Goal: Transaction & Acquisition: Purchase product/service

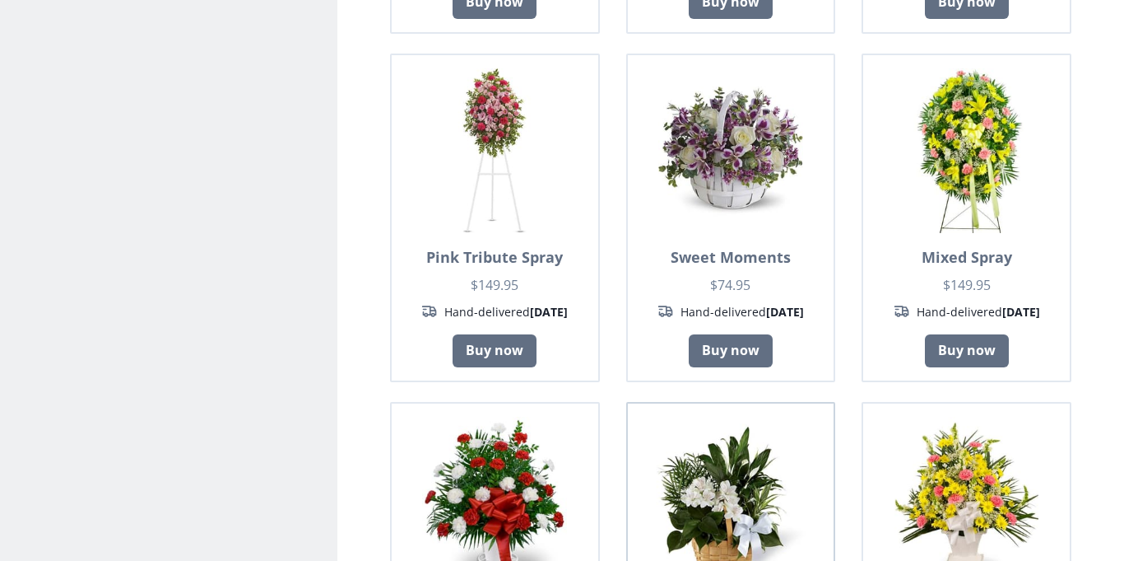
scroll to position [584, 0]
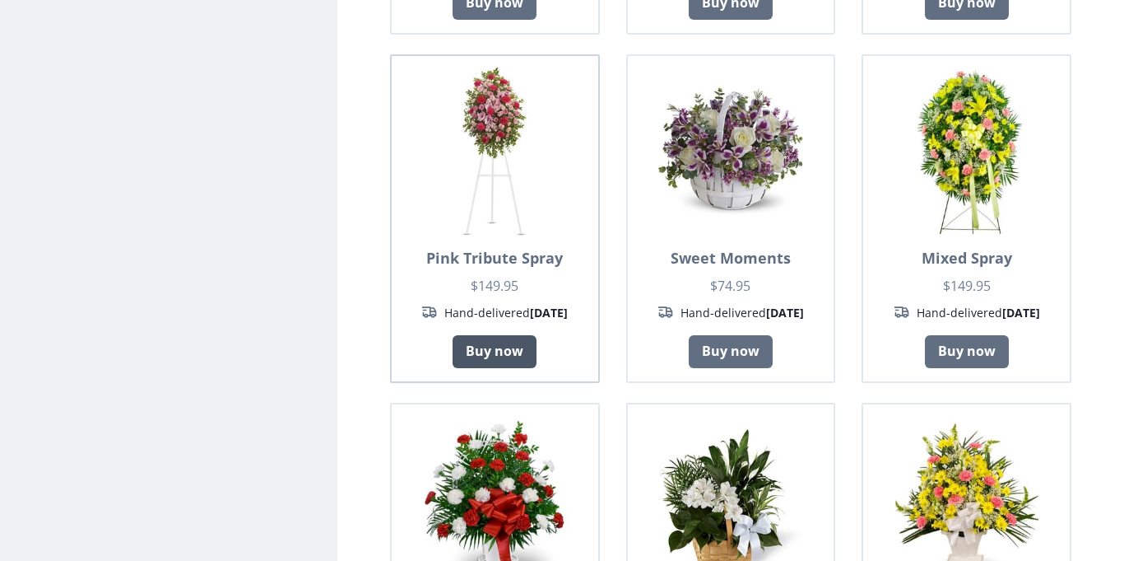
click at [510, 350] on link "Buy now" at bounding box center [495, 351] width 84 height 33
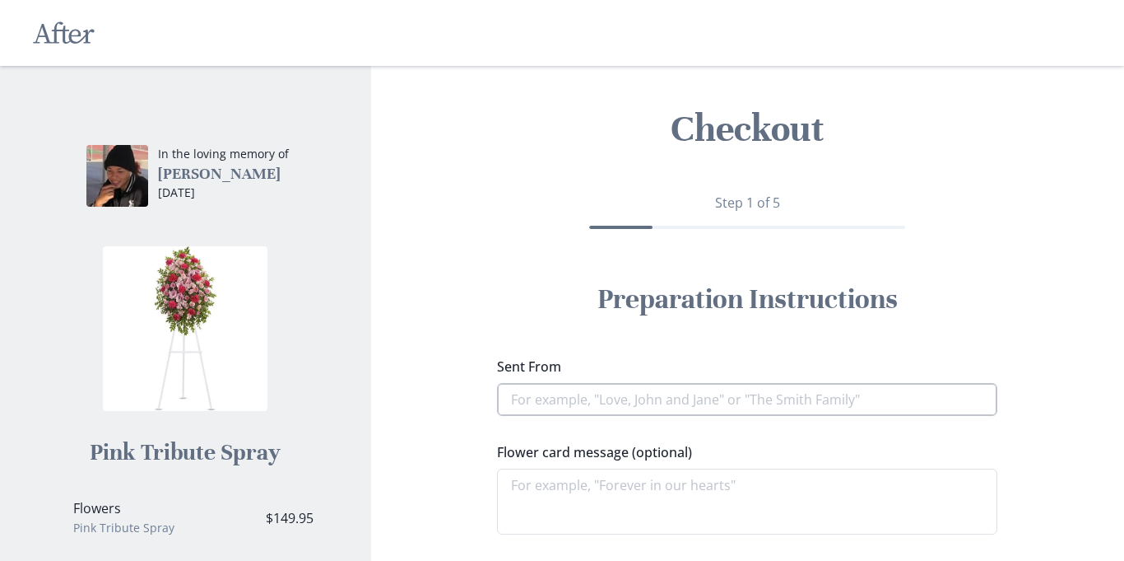
click at [636, 402] on input "Sent From" at bounding box center [747, 399] width 500 height 33
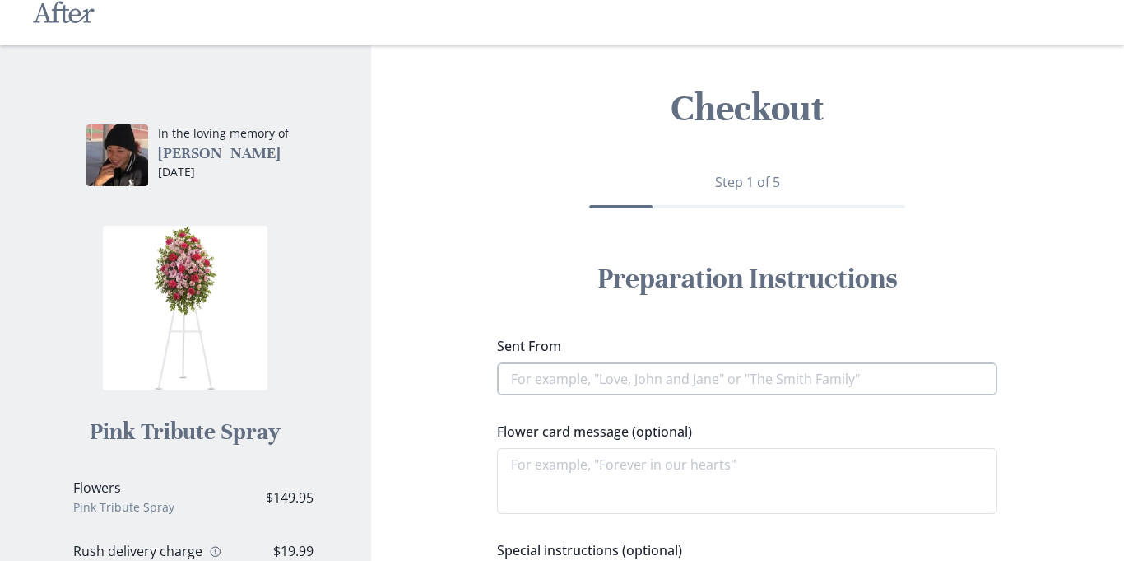
scroll to position [19, 0]
type textarea "x"
type input "f"
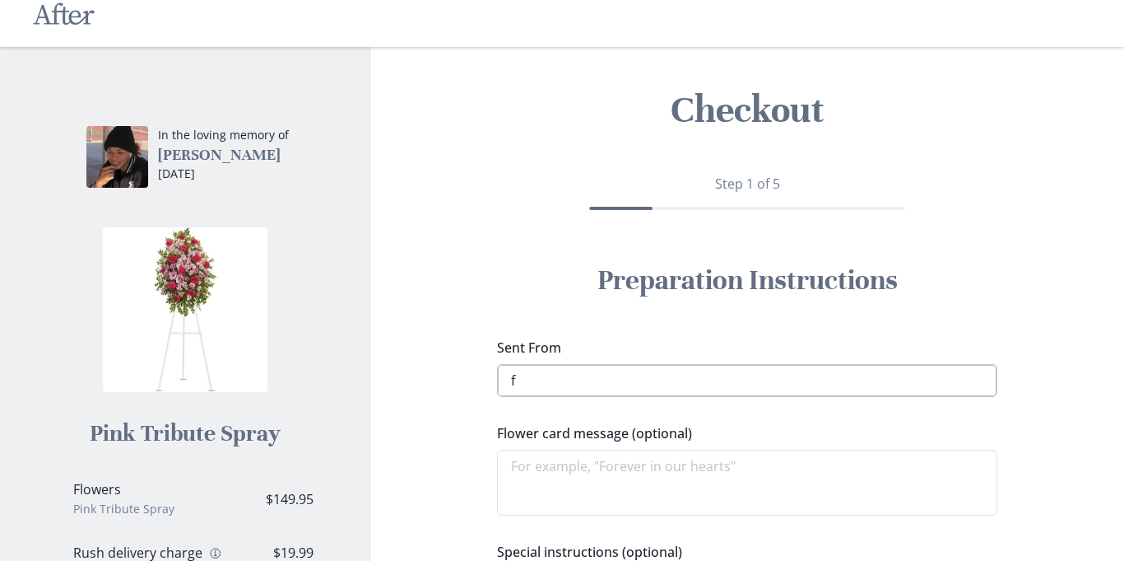
type textarea "x"
type input "fa"
type textarea "x"
type input "fam"
type textarea "x"
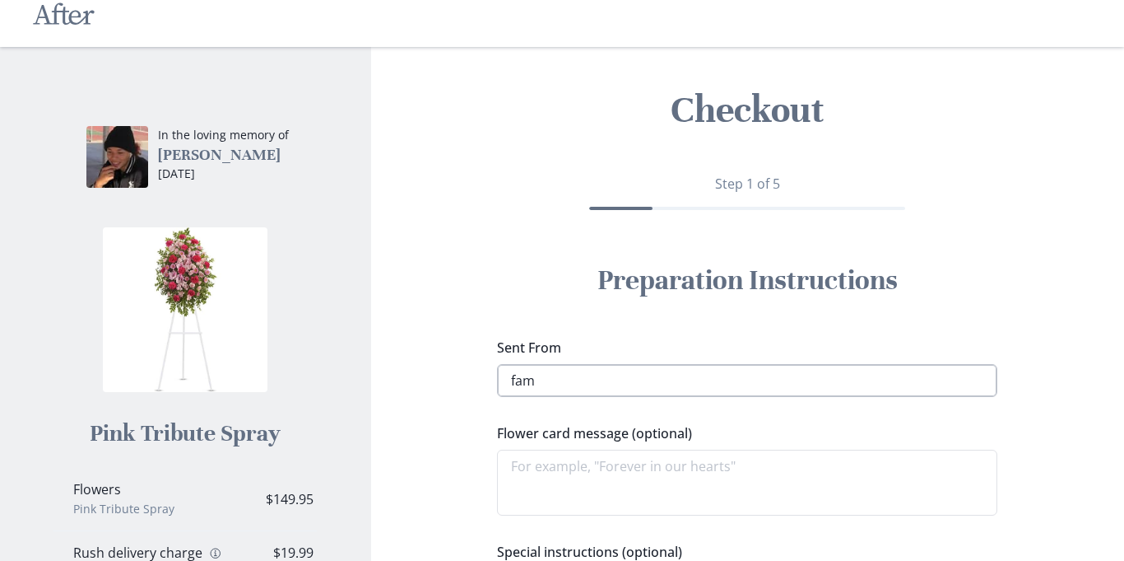
type input "famo"
type textarea "x"
type input "famou"
type textarea "x"
type input "famous"
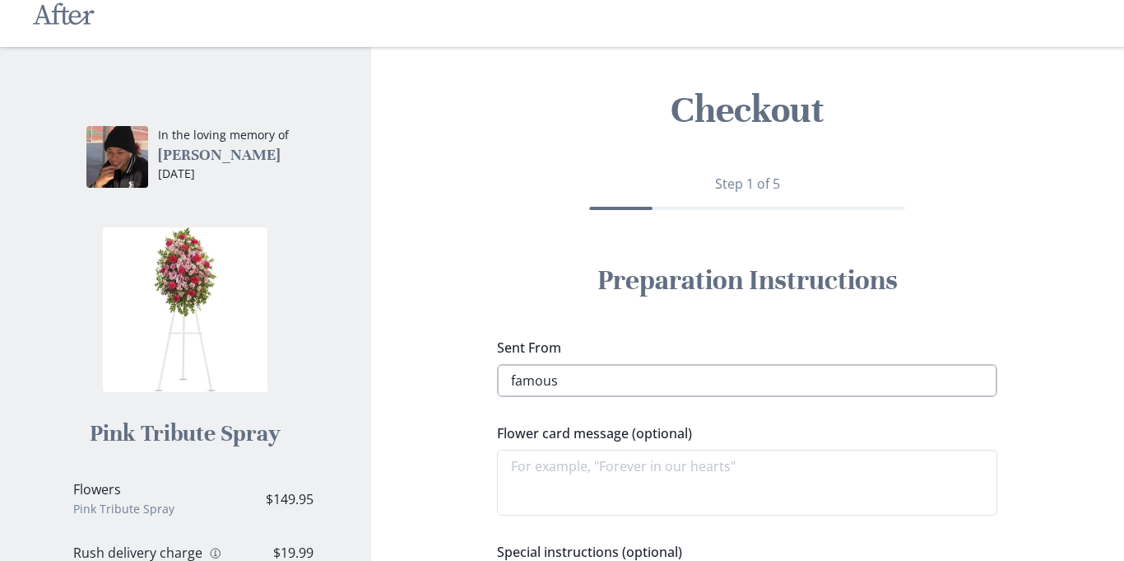
type textarea "x"
type input "famous"
type textarea "x"
type input "famous s"
type textarea "x"
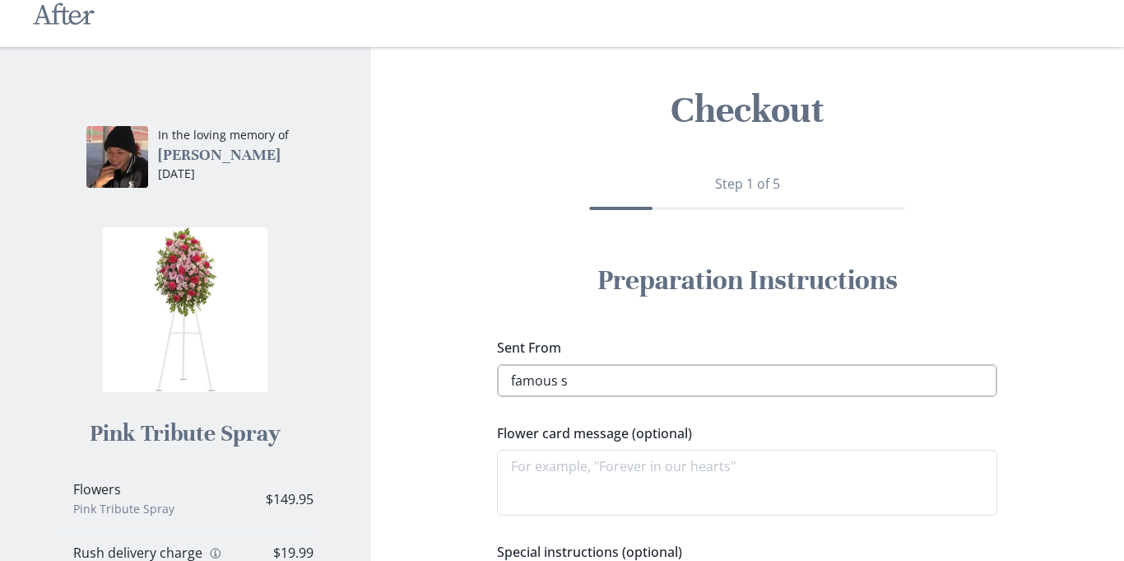
type input "famous se"
type textarea "x"
type input "famous sec"
type textarea "x"
type input "famous secr"
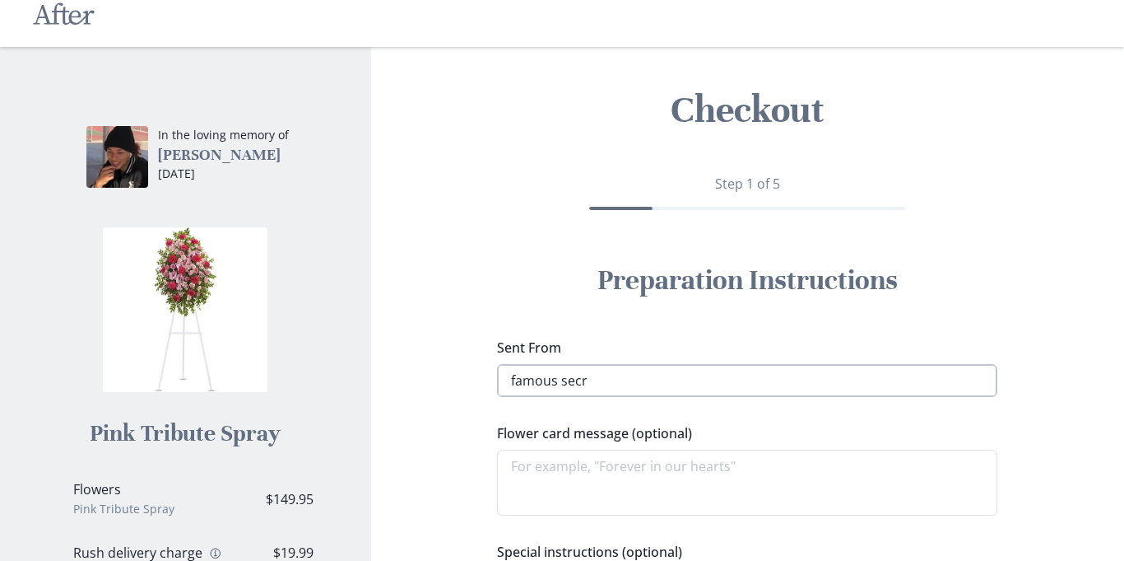
type textarea "x"
type input "famous secre"
type textarea "x"
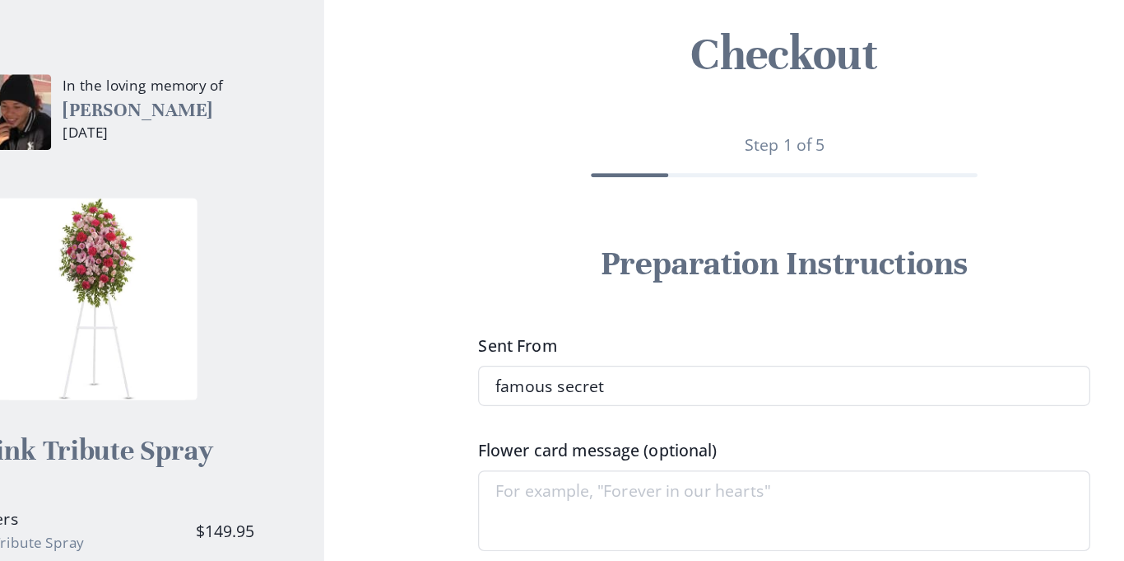
scroll to position [35, 0]
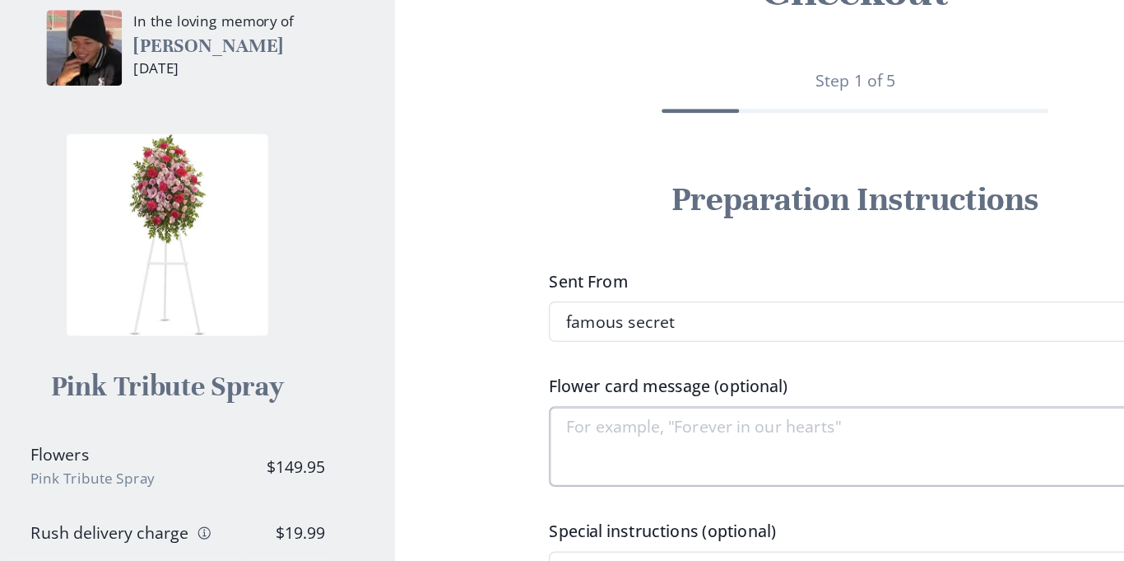
type input "famous secret"
click at [544, 470] on textarea "Flower card message (optional)" at bounding box center [747, 467] width 500 height 66
click at [552, 413] on label "Flower card message (optional)" at bounding box center [742, 417] width 491 height 20
click at [552, 434] on textarea "Flower card message (optional)" at bounding box center [747, 467] width 500 height 66
type textarea "x"
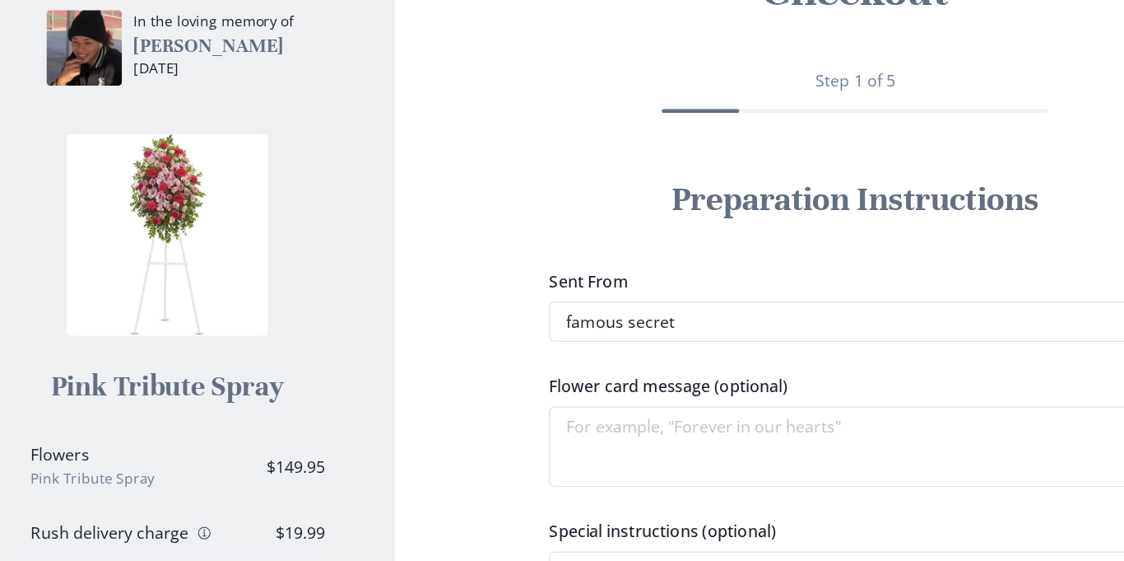
type textarea "i"
type textarea "x"
type textarea "I"
type textarea "x"
type textarea "I w"
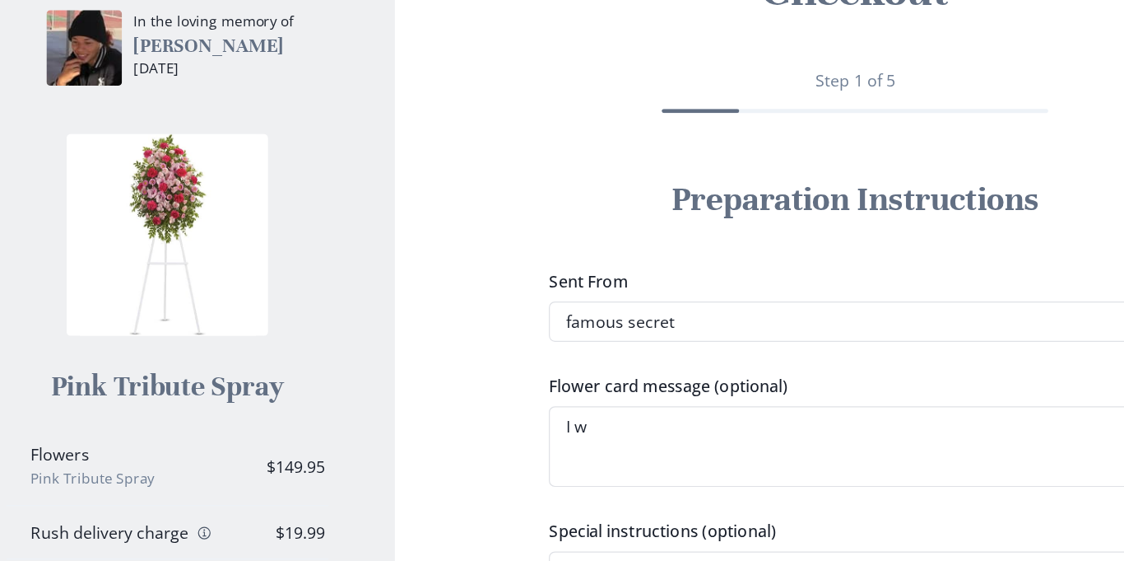
type textarea "x"
type textarea "I wa"
type textarea "x"
type textarea "I wan"
type textarea "x"
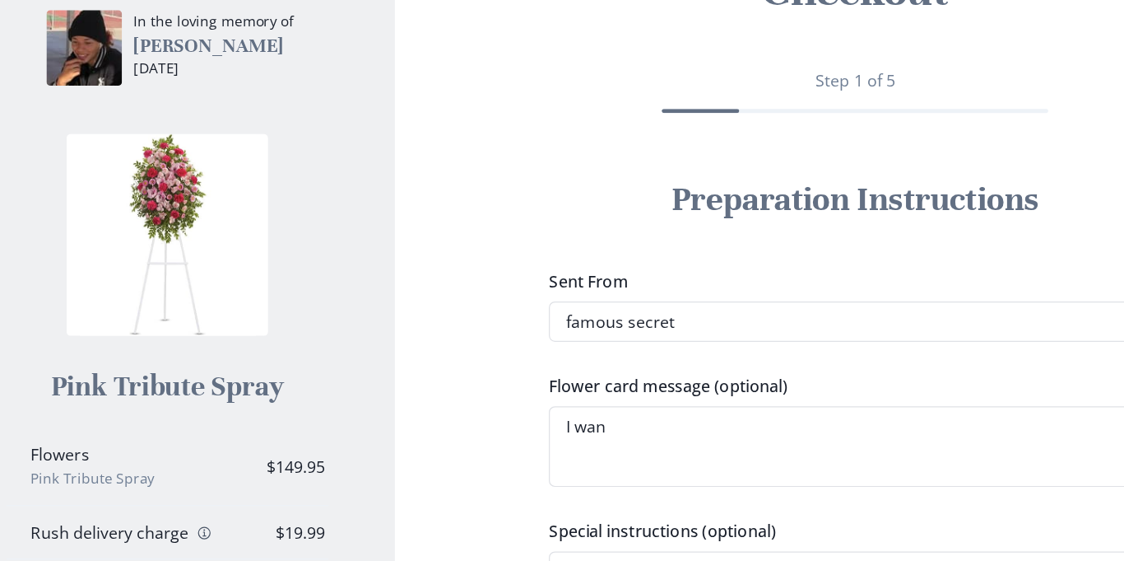
type textarea "I want"
type textarea "x"
type textarea "I want"
type textarea "x"
type textarea "I want t"
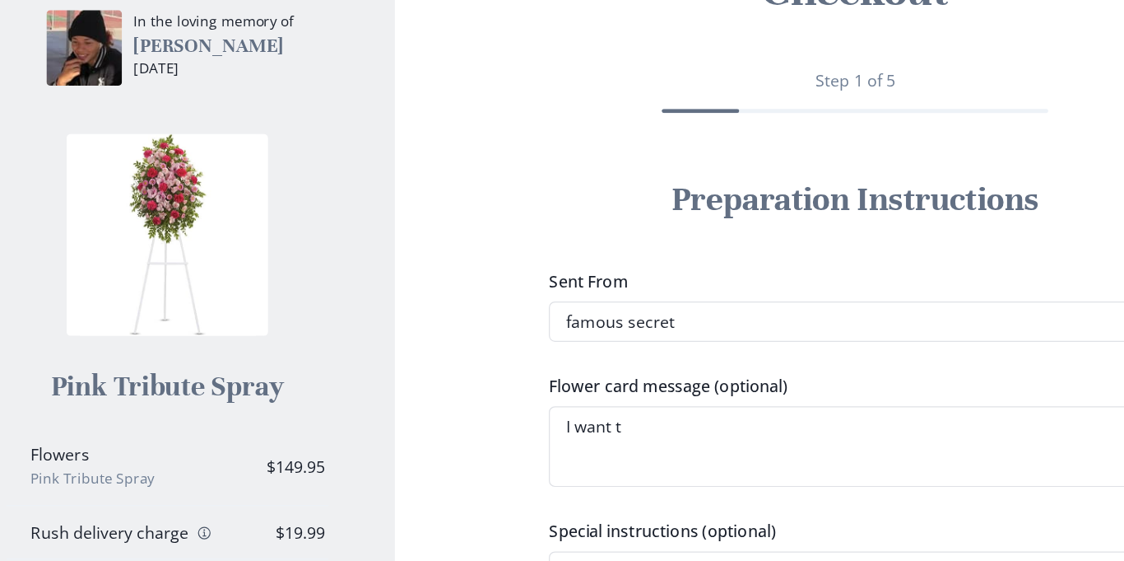
type textarea "x"
type textarea "I want to"
type textarea "x"
type textarea "I want to"
type textarea "x"
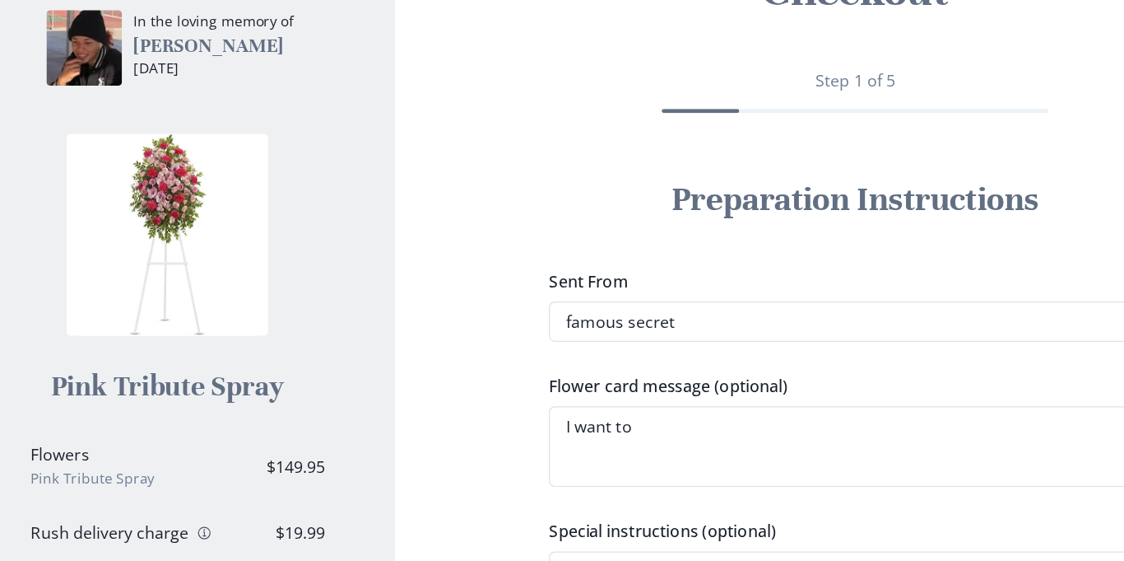
type textarea "I want to s"
type textarea "x"
type textarea "I want to sa"
type textarea "x"
type textarea "I want to say"
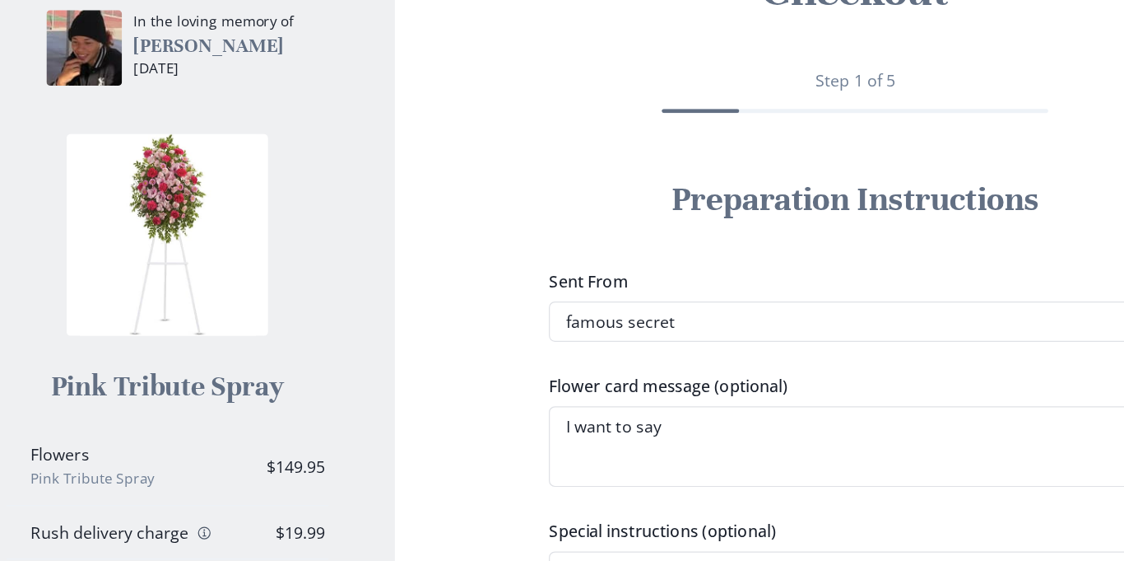
type textarea "x"
type textarea "I want to say"
type textarea "x"
type textarea "I want to say r"
type textarea "x"
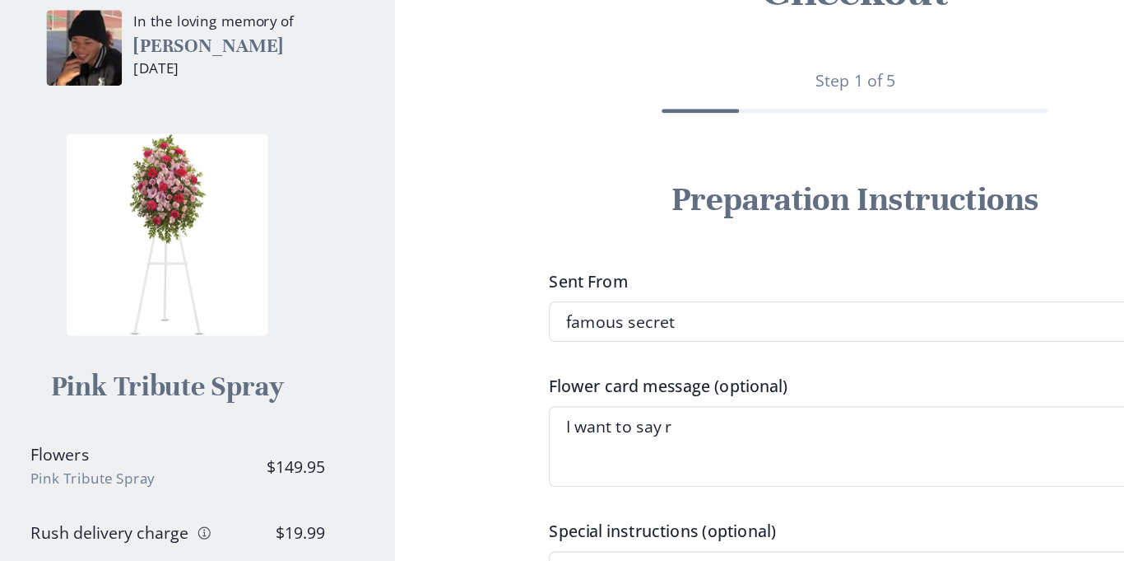
type textarea "I want to say re"
type textarea "x"
type textarea "I want to say res"
type textarea "x"
type textarea "I want to say rest"
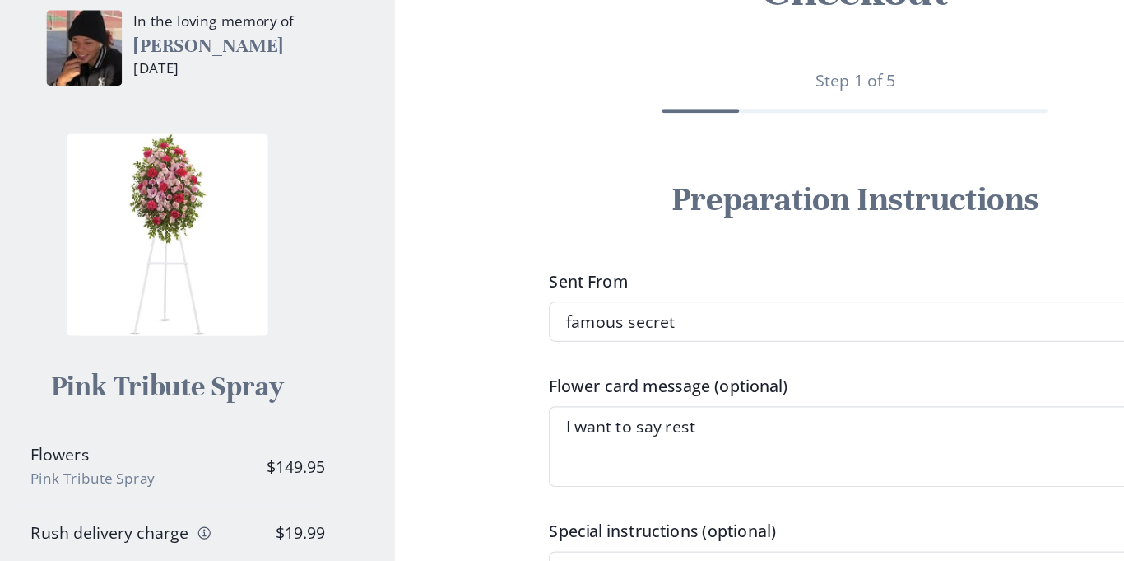
type textarea "x"
type textarea "I want to say rest"
type textarea "x"
type textarea "I want to say rest I"
type textarea "x"
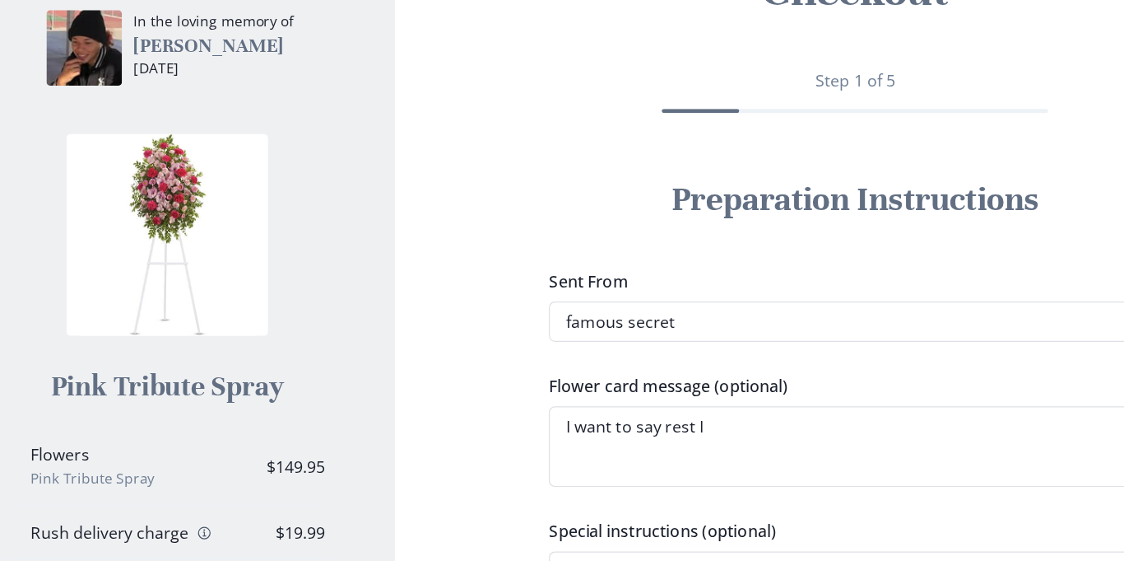
type textarea "I want to say rest I 2"
type textarea "x"
type textarea "I want to say rest I 22"
type textarea "x"
type textarea "I want to say rest I 2"
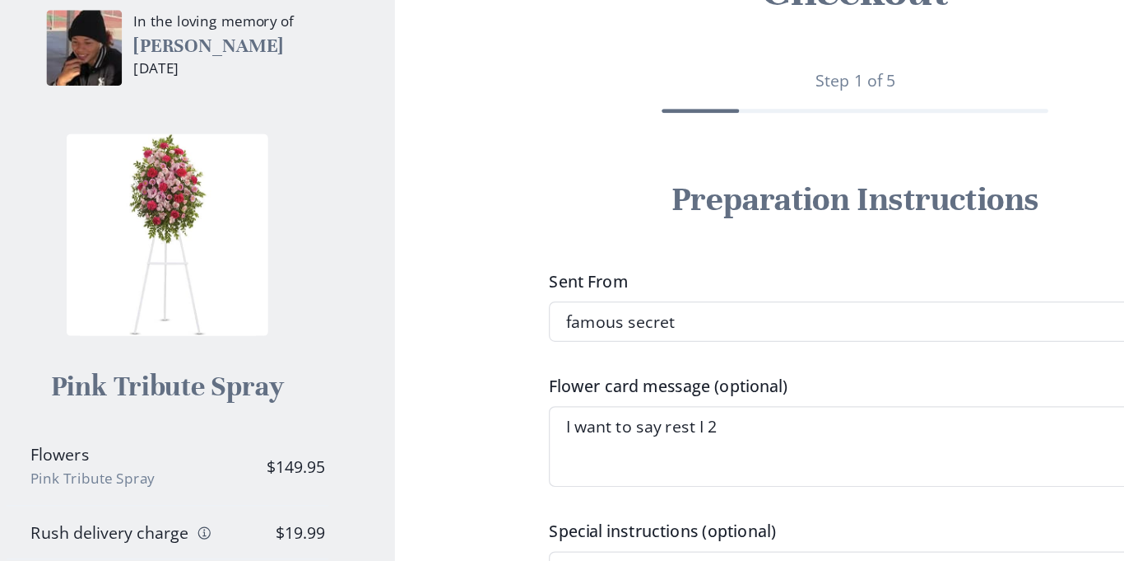
type textarea "x"
type textarea "I want to say rest I"
type textarea "x"
type textarea "I want to say rest I"
type textarea "x"
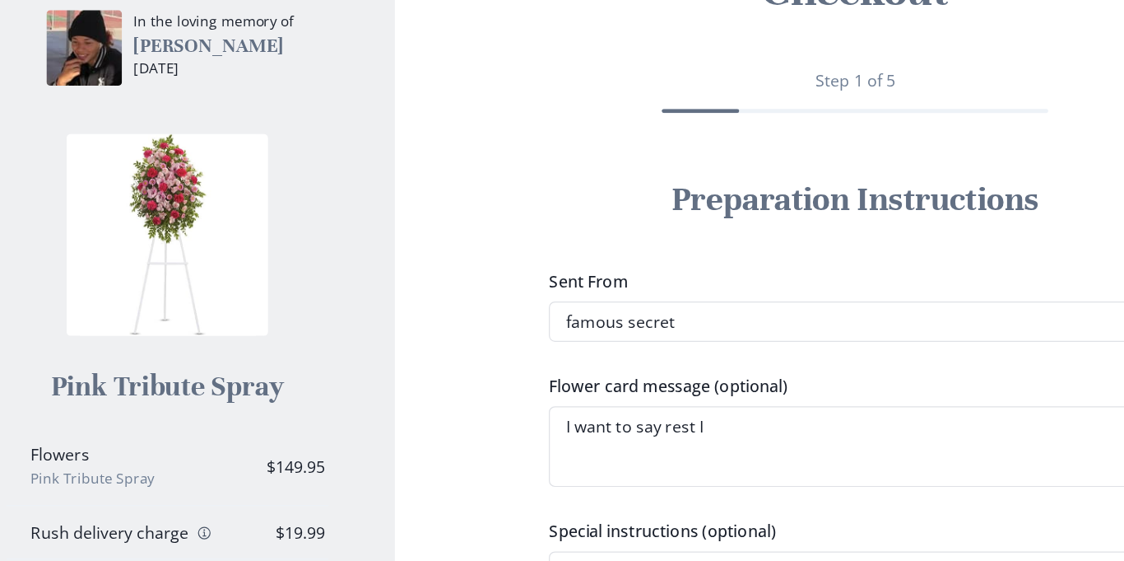
type textarea "I want to say rest"
type textarea "x"
type textarea "I want to say rest i"
type textarea "x"
type textarea "I want to say rest in"
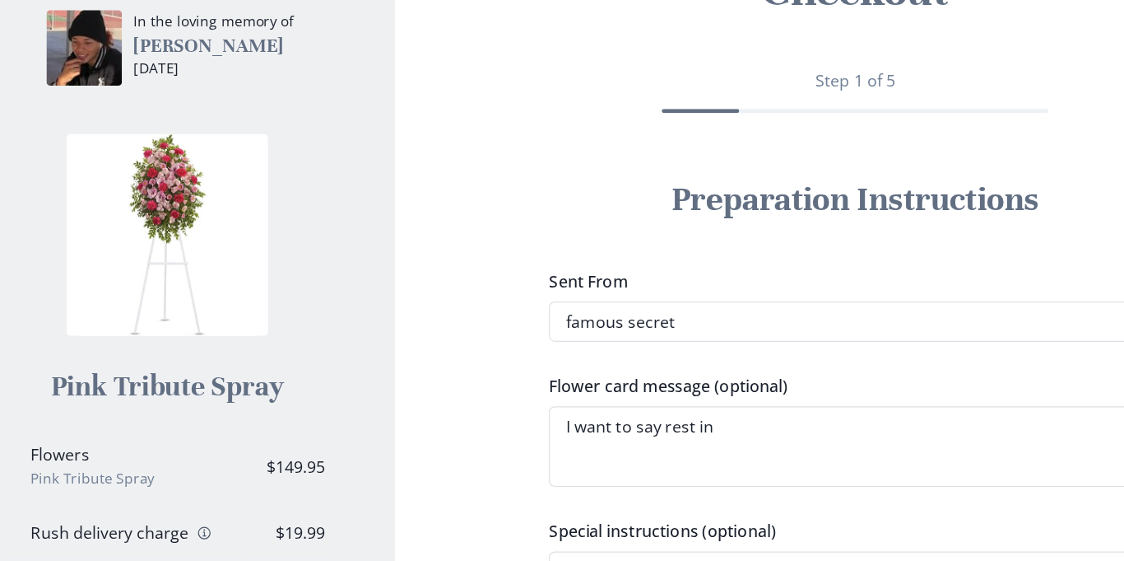
type textarea "x"
type textarea "I want to say rest in"
type textarea "x"
type textarea "I want to say rest in p"
type textarea "x"
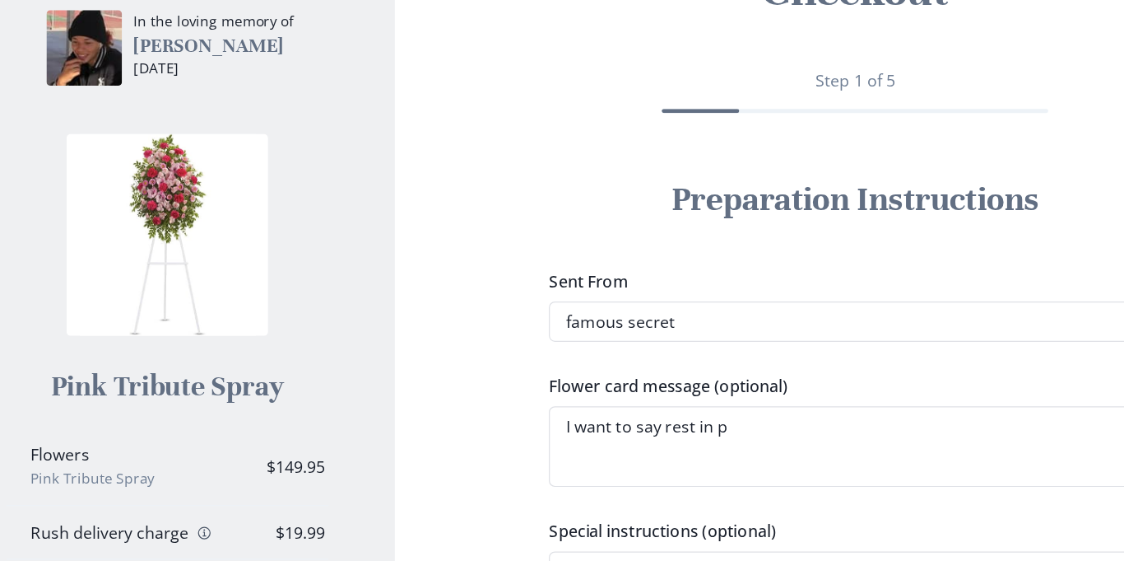
type textarea "I want to say rest in pe"
type textarea "x"
type textarea "I want to say rest in pea"
type textarea "x"
type textarea "I want to say rest in peac"
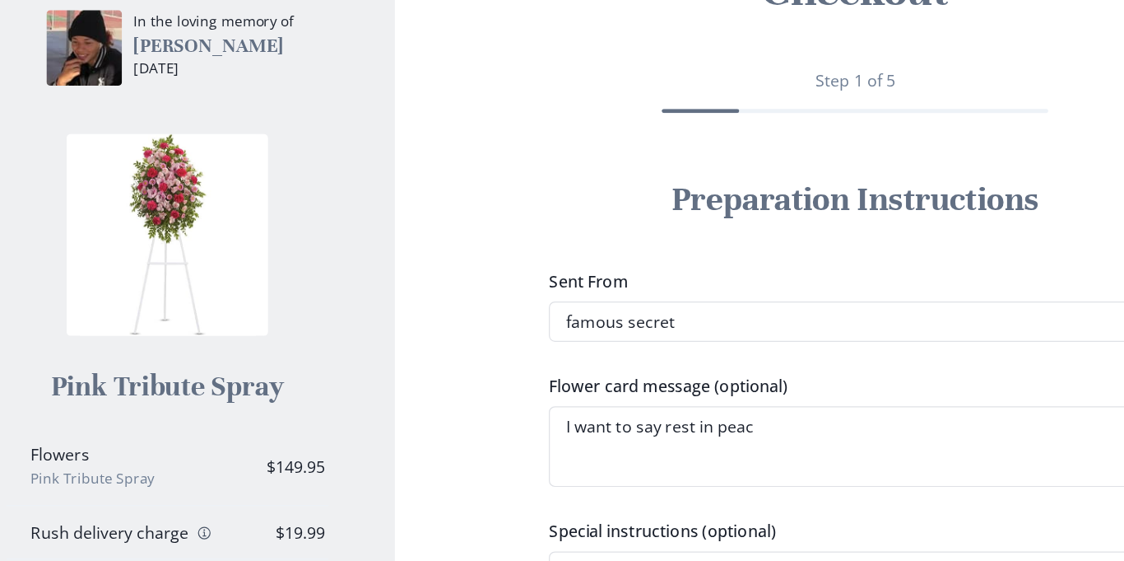
type textarea "x"
type textarea "I want to say rest in peace"
type textarea "x"
type textarea "I want to say rest in peace"
type textarea "x"
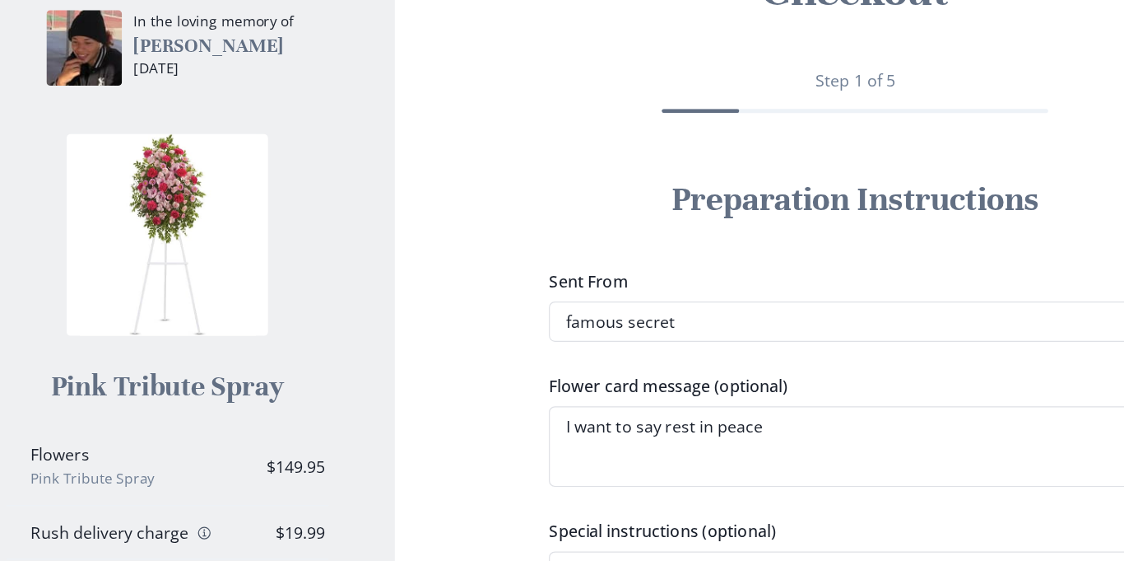
type textarea "I want to say rest in peace j"
type textarea "x"
type textarea "I want to say rest in peace ja"
type textarea "x"
type textarea "I want to say rest in peace [GEOGRAPHIC_DATA]"
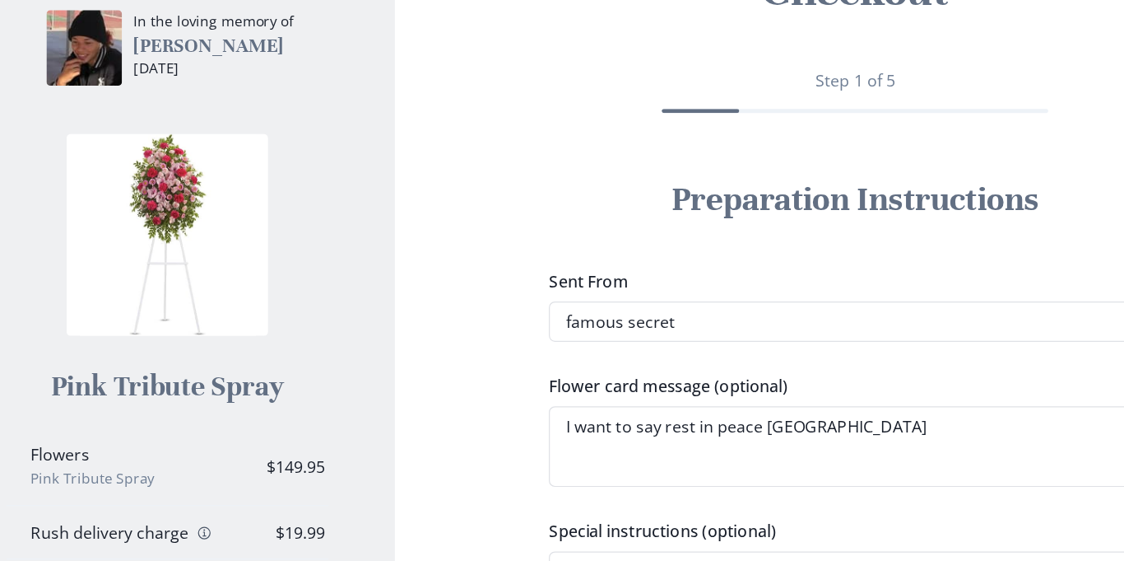
type textarea "x"
type textarea "I want to say rest in peace javo"
type textarea "x"
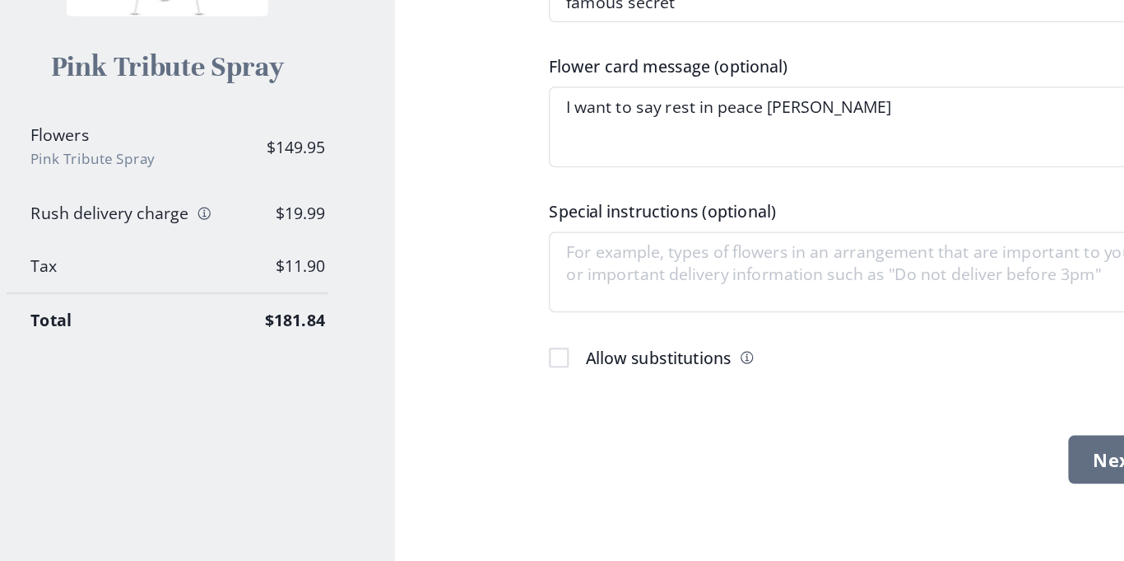
scroll to position [298, 0]
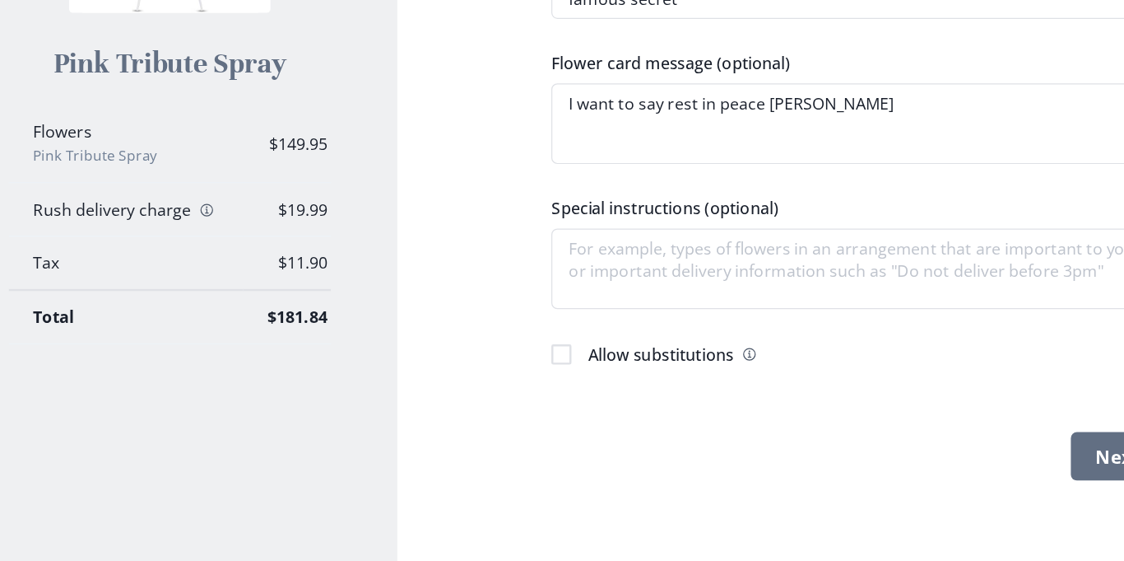
click at [607, 393] on span "Allow substitutions" at bounding box center [586, 392] width 119 height 18
type textarea "I want to say rest in peace [PERSON_NAME]"
click at [497, 393] on input "Allow substitutions Information" at bounding box center [496, 392] width 1 height 1
checkbox input "true"
type textarea "x"
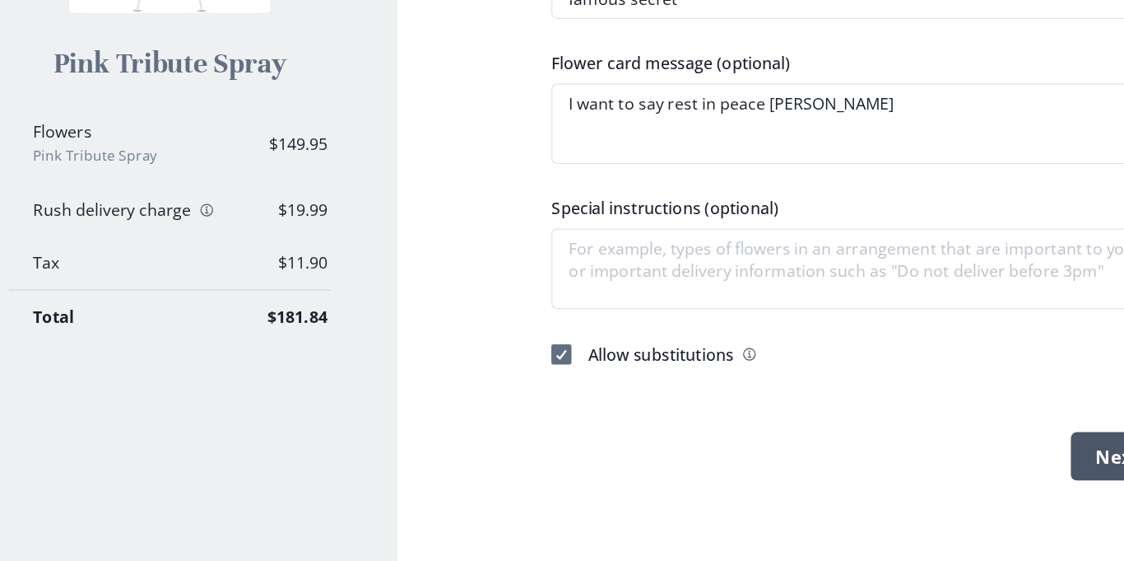
click at [934, 480] on button "Next" at bounding box center [960, 475] width 76 height 40
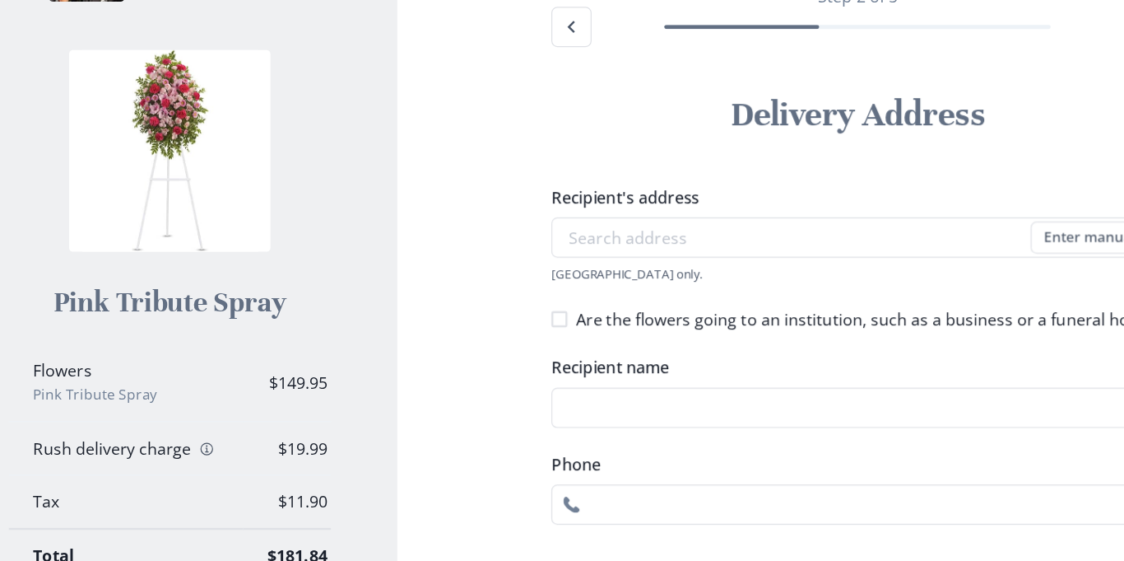
scroll to position [98, 0]
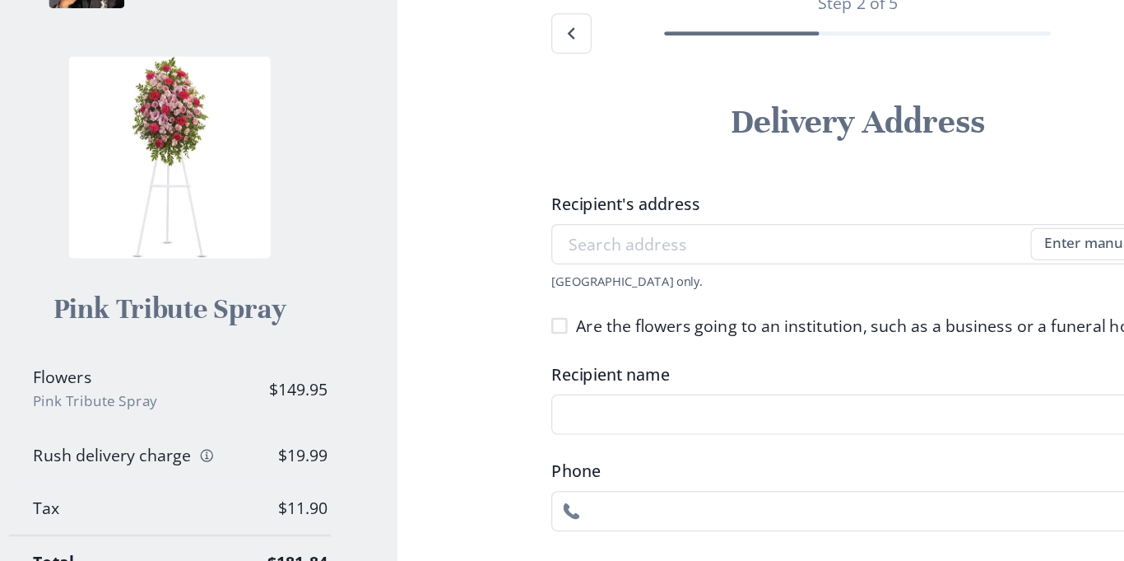
click at [542, 322] on div "Recipient's address Enter manually Address [GEOGRAPHIC_DATA] only." at bounding box center [747, 298] width 500 height 80
click at [536, 324] on div "[GEOGRAPHIC_DATA] only." at bounding box center [747, 331] width 500 height 14
click at [530, 324] on div "[GEOGRAPHIC_DATA] only." at bounding box center [747, 331] width 500 height 14
click at [529, 303] on input "Recipient's address" at bounding box center [747, 301] width 500 height 33
type input "103 5th places [GEOGRAPHIC_DATA] al"
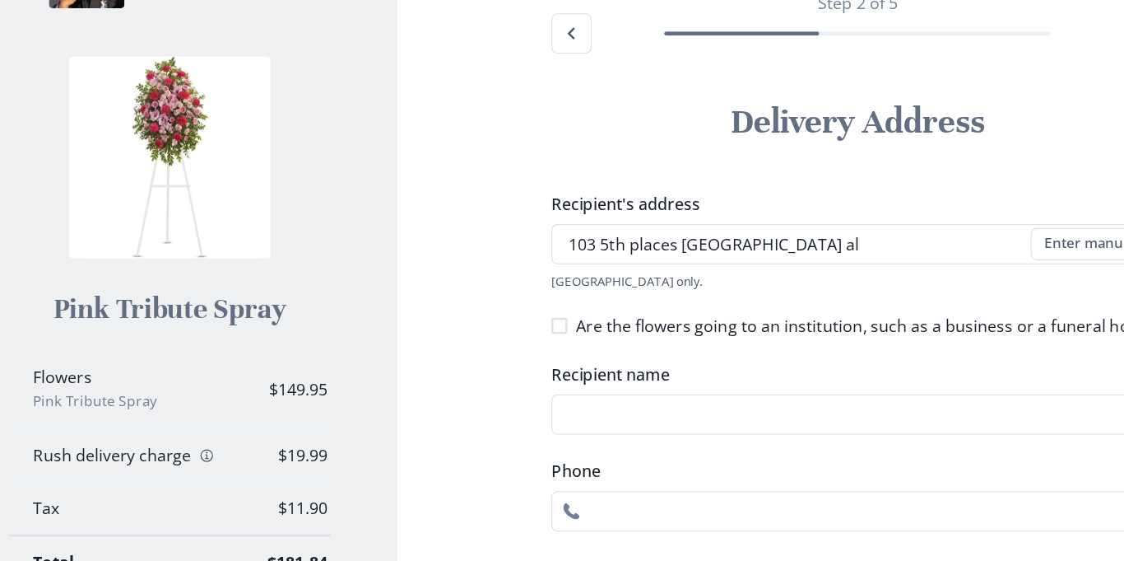
type input "3344681843"
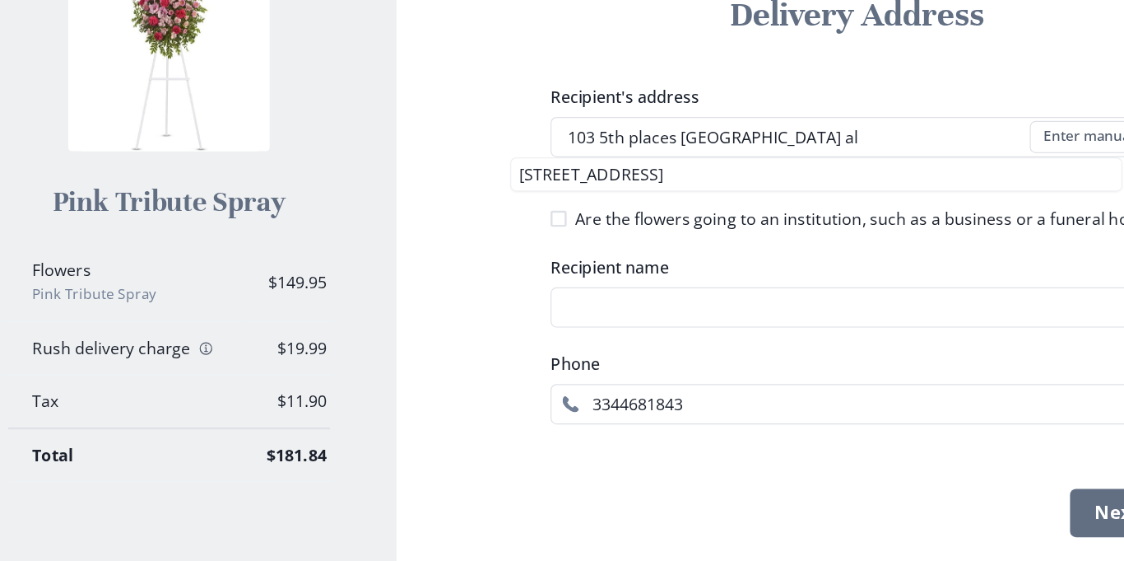
scroll to position [186, 0]
click at [543, 274] on span "Are the flowers going to an institution, such as a business or a funeral home?" at bounding box center [756, 280] width 478 height 20
click at [497, 279] on input "Are the flowers going to an institution, such as a business or a funeral home?" at bounding box center [496, 279] width 1 height 1
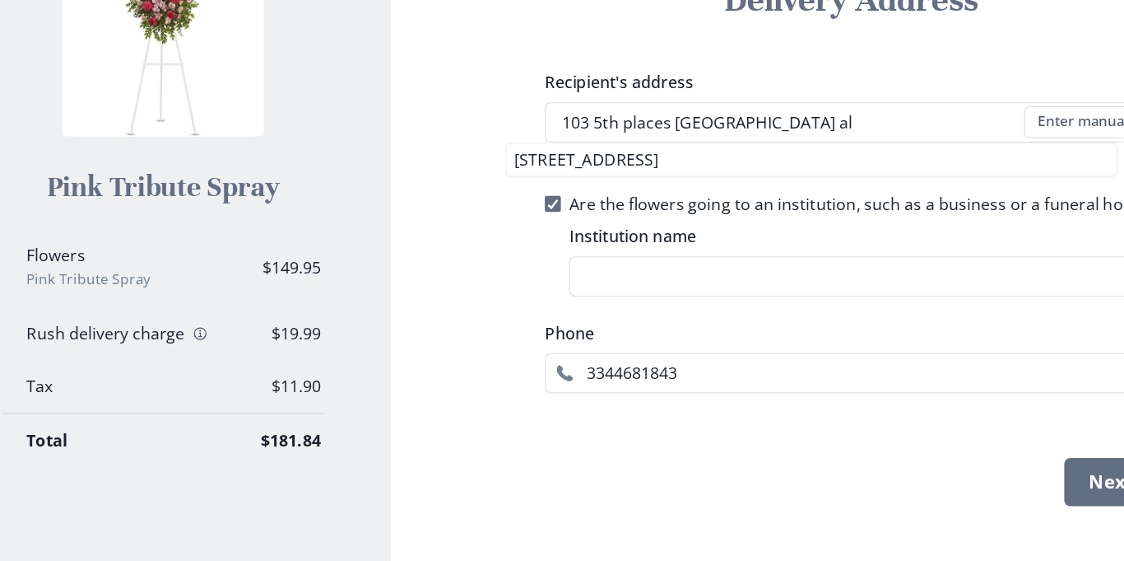
scroll to position [218, 0]
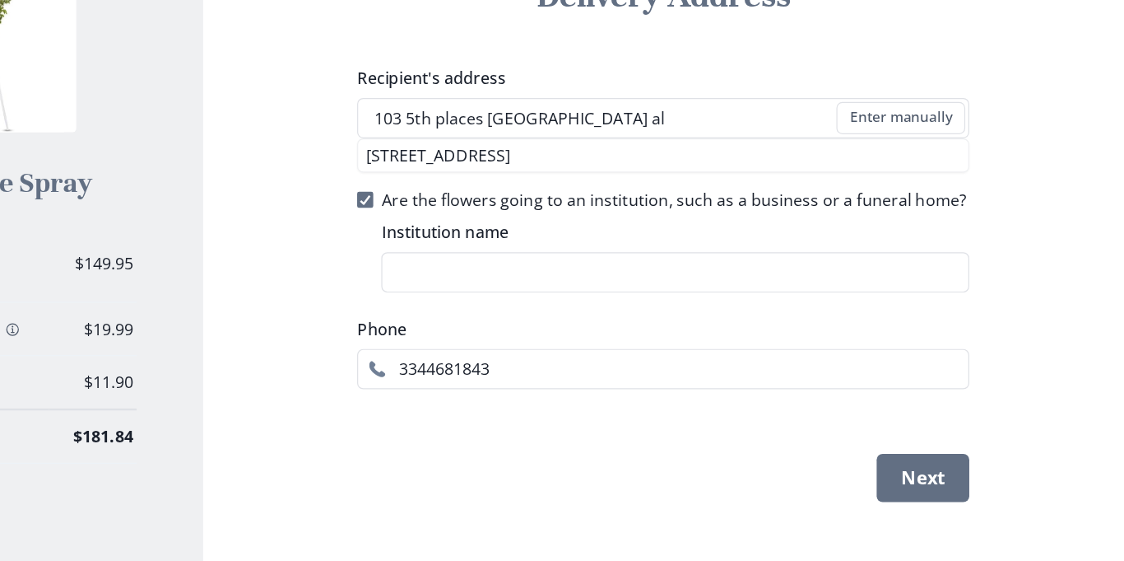
click at [878, 292] on input "Institution name" at bounding box center [757, 307] width 481 height 33
click at [962, 488] on button "Next" at bounding box center [960, 475] width 76 height 40
click at [731, 188] on input "103 5th places [GEOGRAPHIC_DATA] al" at bounding box center [747, 181] width 500 height 33
click at [937, 183] on button "Enter manually" at bounding box center [941, 181] width 105 height 26
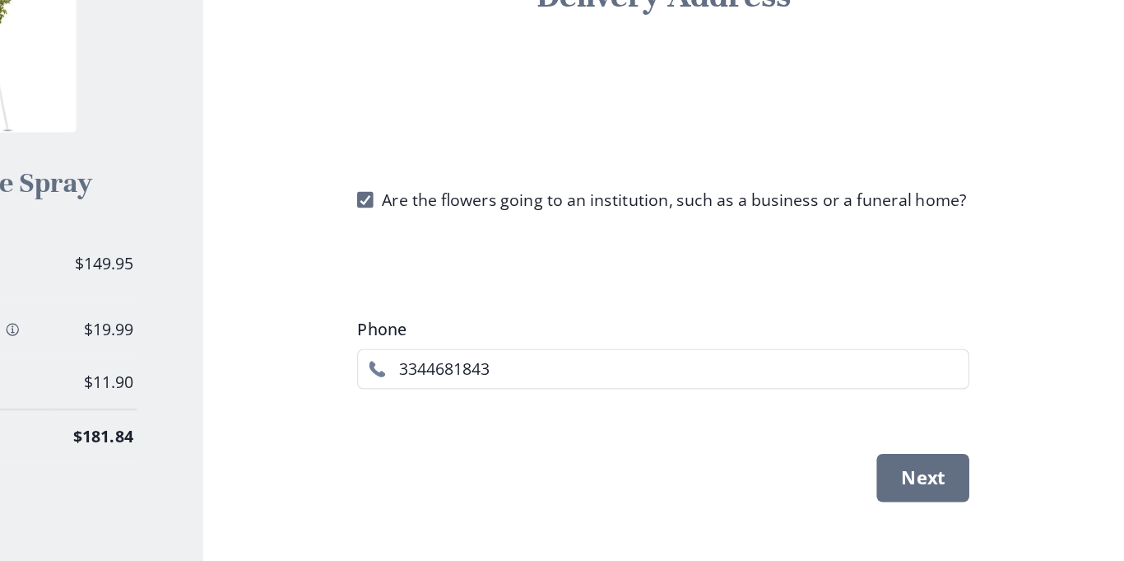
checkbox input "false"
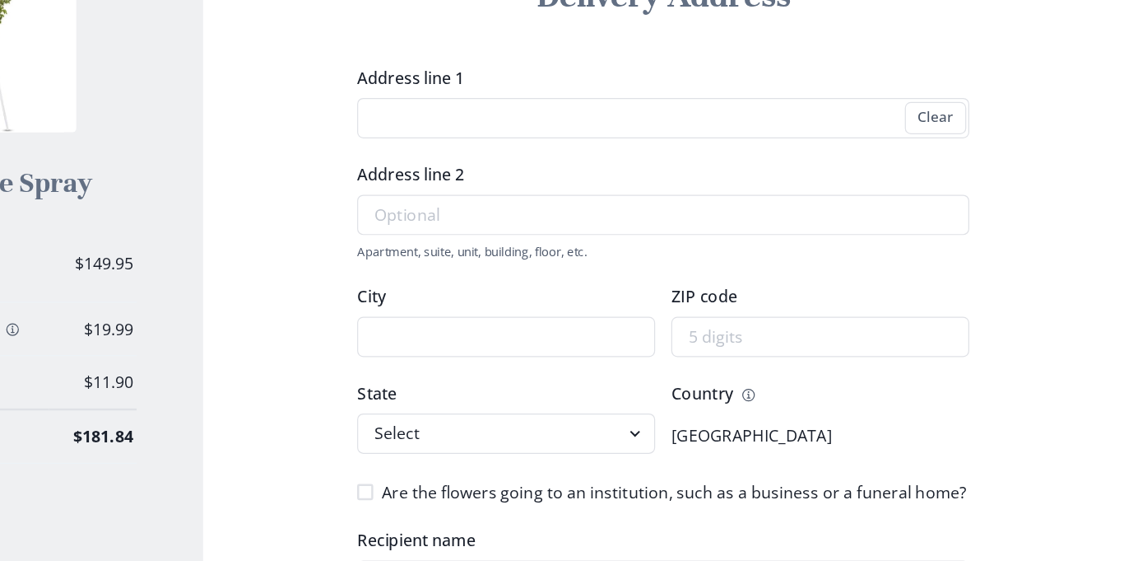
click at [658, 204] on div "Address line 1 Clear Address line 2 Apartment, suite, unit, building, floor, et…" at bounding box center [747, 297] width 500 height 319
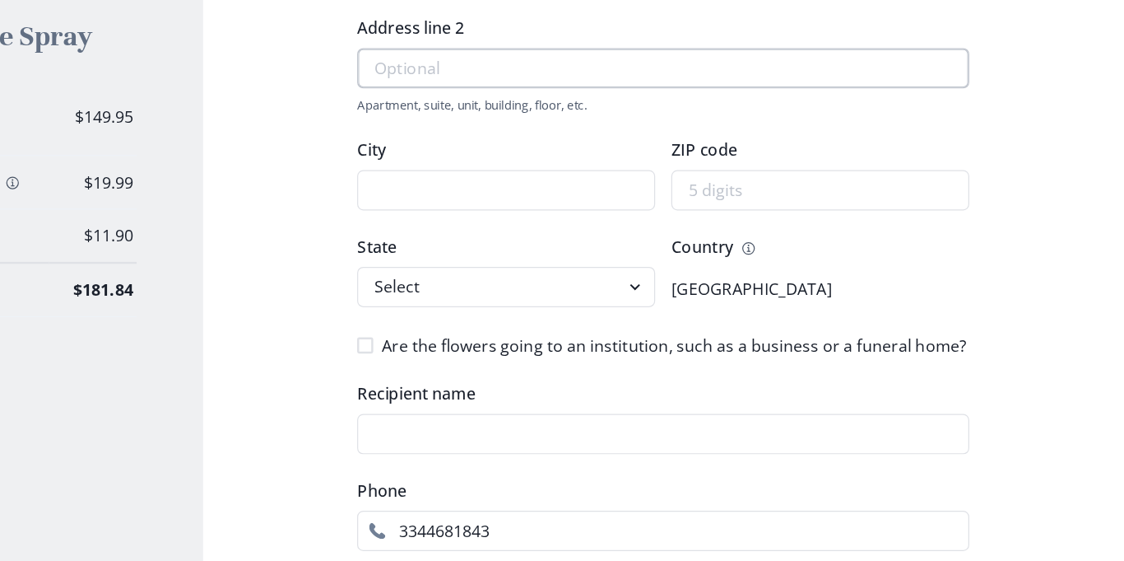
scroll to position [325, 0]
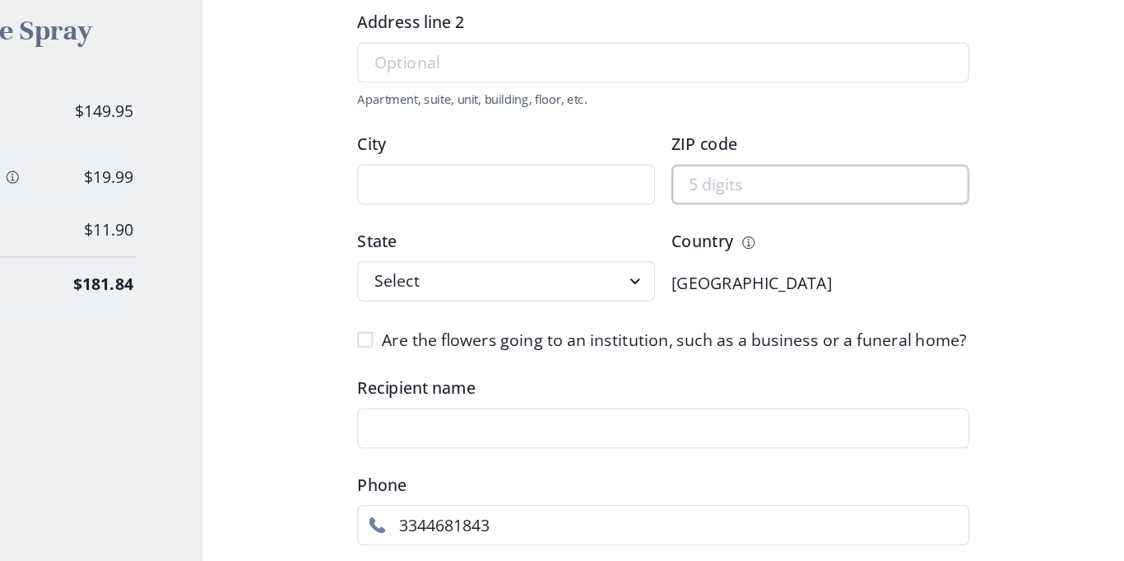
click at [806, 252] on input "ZIP code" at bounding box center [876, 252] width 244 height 33
type input "36869"
type input "103 5th places [GEOGRAPHIC_DATA] al"
type input "[STREET_ADDRESS]"
type input "phenix city"
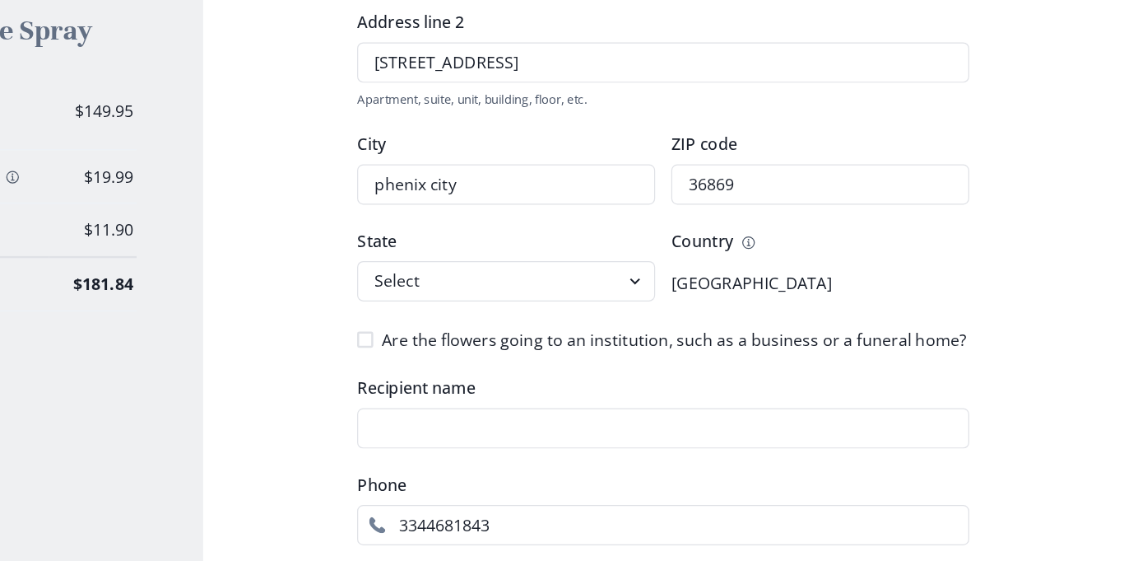
select select "AL"
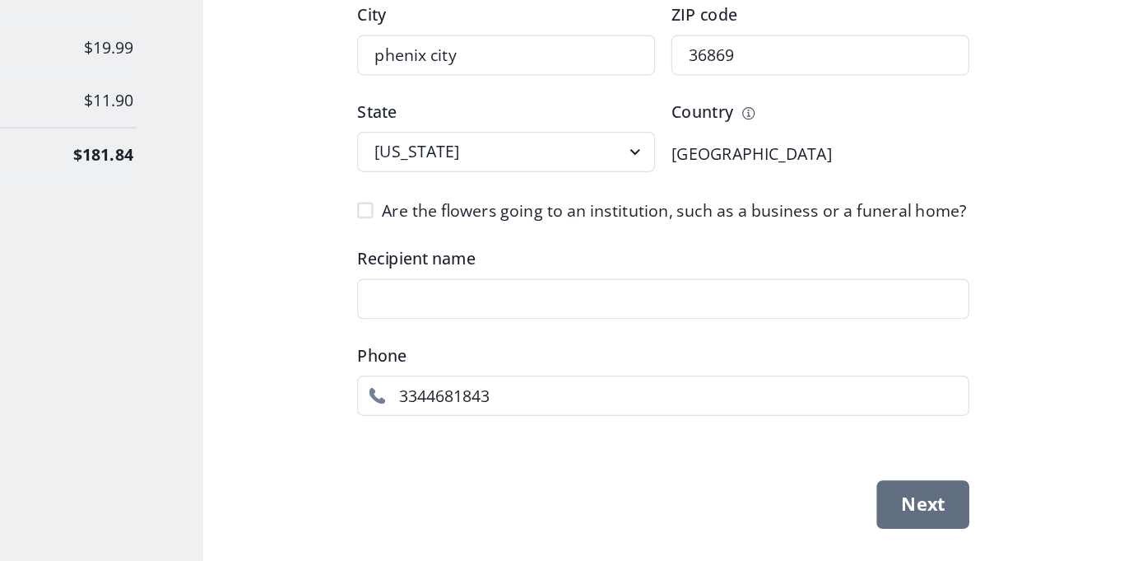
scroll to position [438, 0]
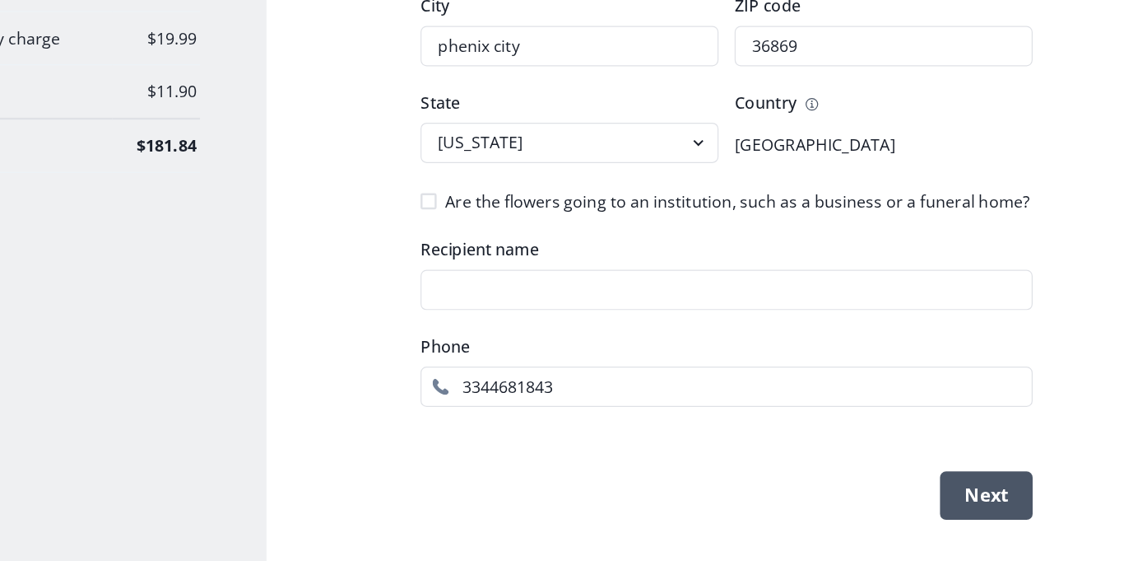
click at [944, 505] on button "Next" at bounding box center [960, 507] width 76 height 40
type input "desiyah"
click at [679, 308] on label "Recipient name" at bounding box center [742, 306] width 491 height 20
click at [679, 323] on input "Recipient name" at bounding box center [747, 339] width 500 height 33
type input "desiyah"
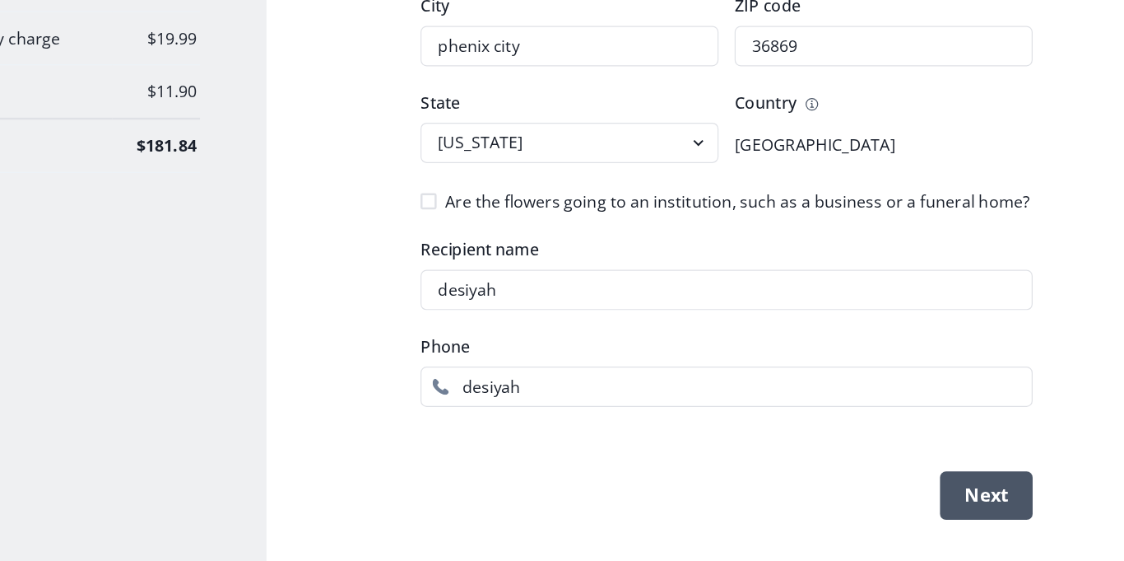
click at [975, 504] on button "Next" at bounding box center [960, 507] width 76 height 40
type input "d"
type input "3344681843"
click at [946, 502] on button "Next" at bounding box center [960, 507] width 76 height 40
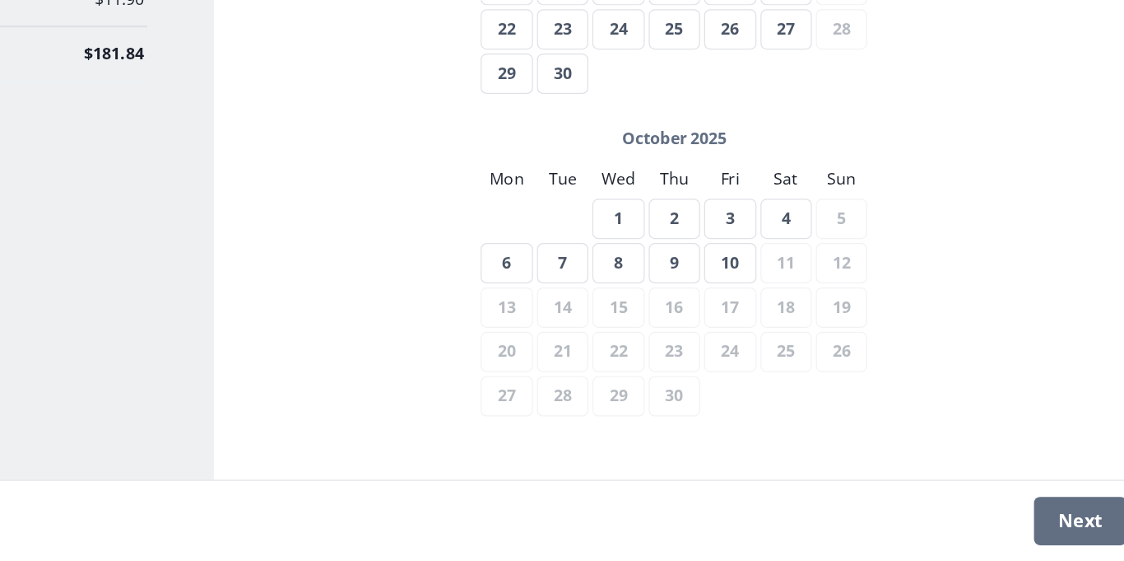
scroll to position [533, 0]
click at [1066, 459] on div "Checkout Step 3 of 5 Delivery Date Deliveries are made [DATE] to [DATE]. We do …" at bounding box center [747, 36] width 727 height 969
click at [795, 315] on button "10" at bounding box center [793, 316] width 42 height 33
click at [1086, 514] on button "Next" at bounding box center [1080, 528] width 76 height 40
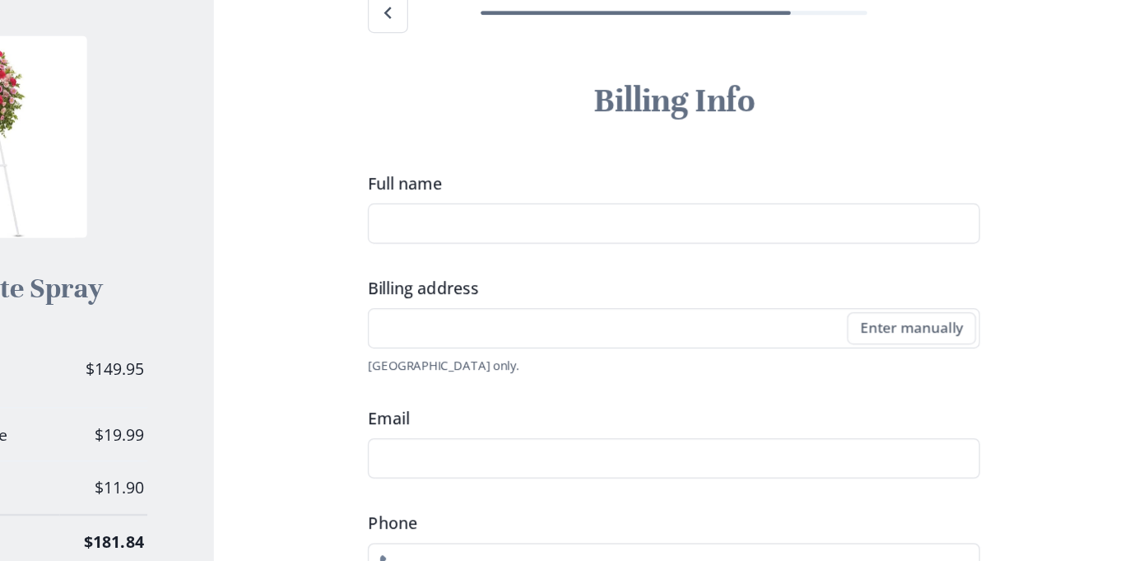
scroll to position [98, 0]
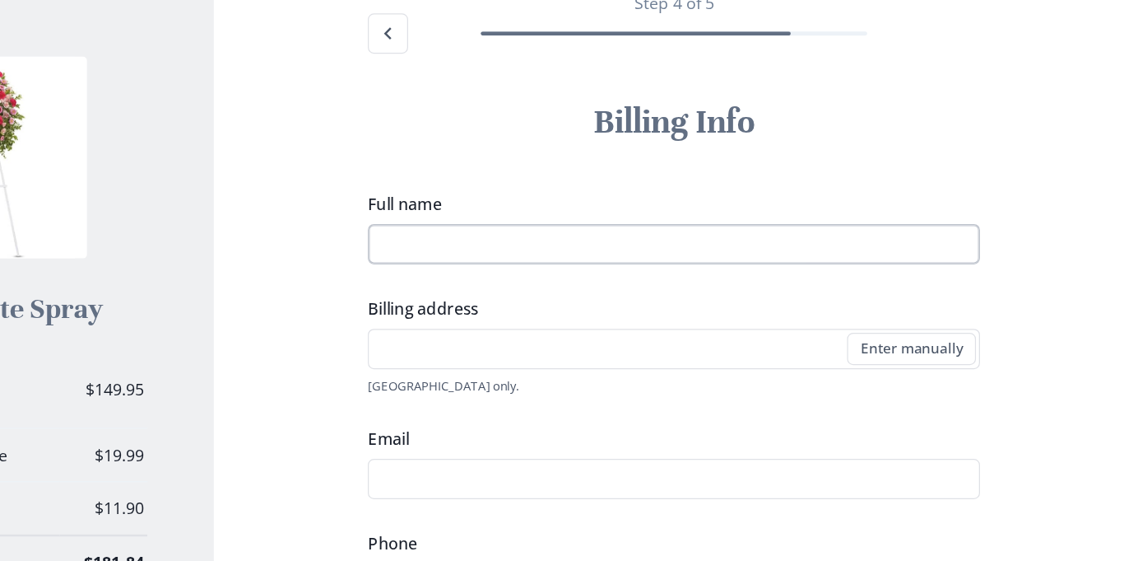
click at [690, 298] on input "Full name" at bounding box center [747, 301] width 500 height 33
type input "tay"
type input "103 5th places [GEOGRAPHIC_DATA] al"
type input "[EMAIL_ADDRESS][DOMAIN_NAME]"
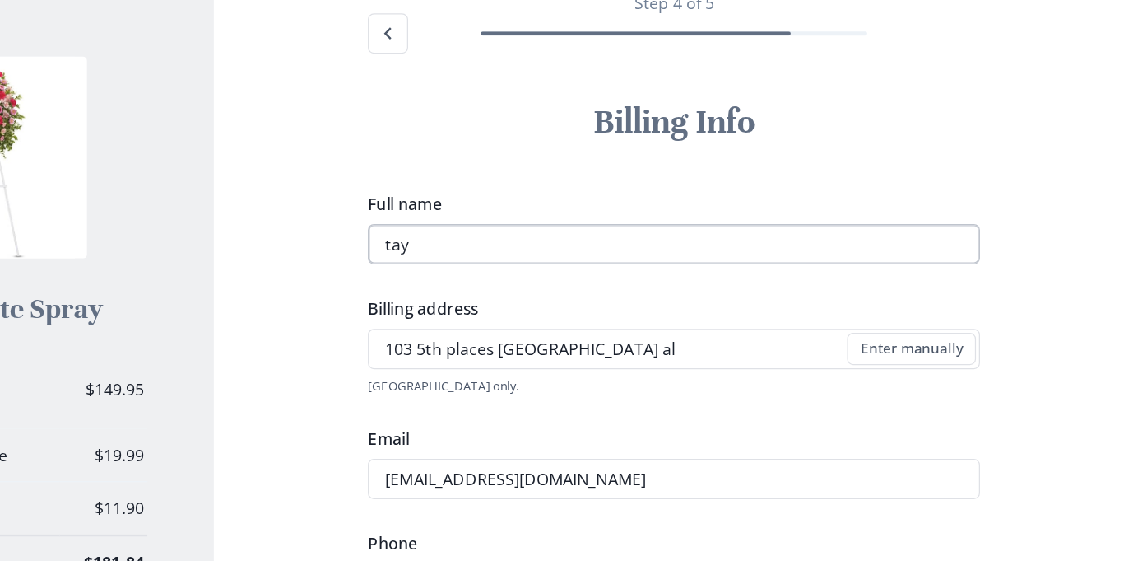
type input "3344681843"
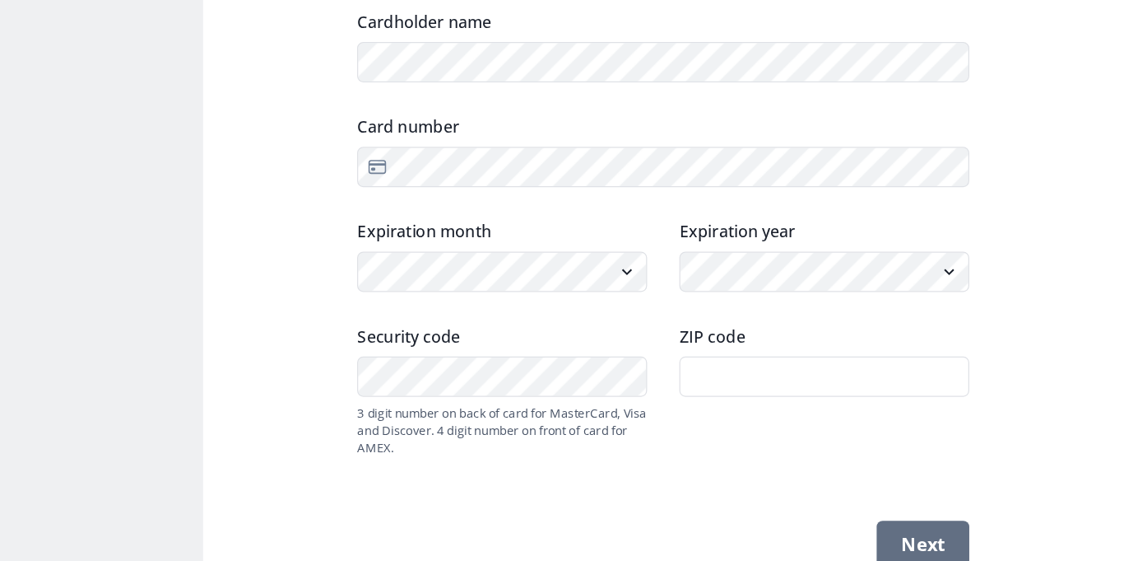
scroll to position [823, 0]
